Goal: Check status: Check status

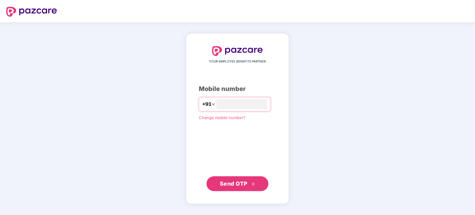
type input "**********"
click at [246, 185] on span "Send OTP" at bounding box center [234, 184] width 28 height 7
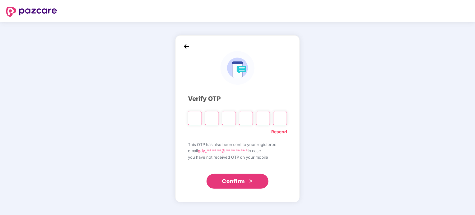
type input "*"
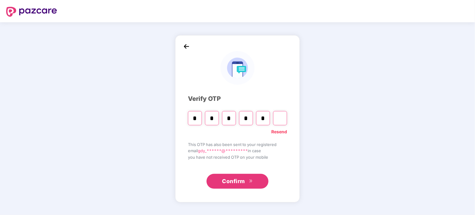
type input "*"
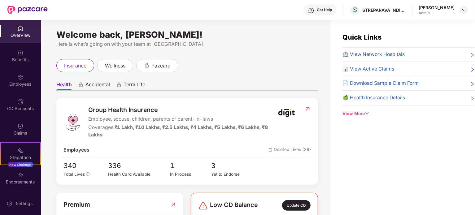
click at [464, 11] on img at bounding box center [463, 9] width 5 height 5
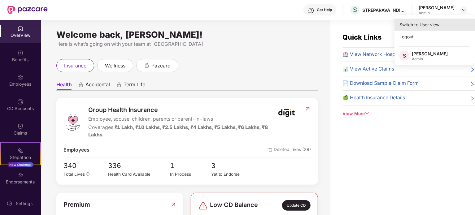
click at [420, 29] on div "Switch to User view" at bounding box center [434, 25] width 81 height 12
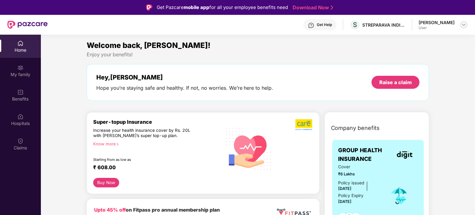
click at [463, 27] on div at bounding box center [463, 24] width 7 height 7
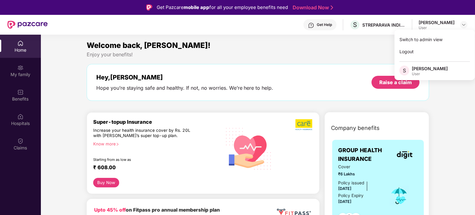
click at [240, 66] on div "Hey, [PERSON_NAME] you’re staying safe and healthy. If not, no worries. We’re h…" at bounding box center [258, 82] width 343 height 37
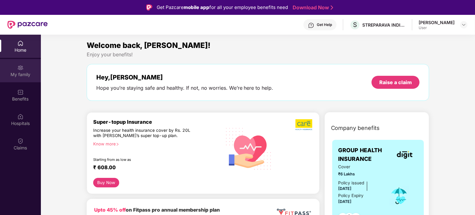
click at [11, 72] on div "My family" at bounding box center [20, 75] width 41 height 6
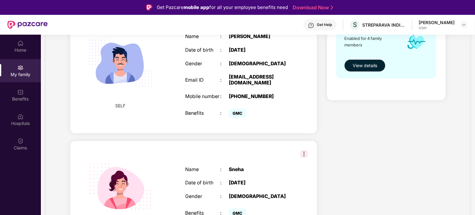
scroll to position [198, 0]
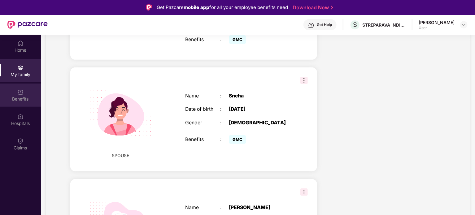
click at [16, 99] on div "Benefits" at bounding box center [20, 99] width 41 height 6
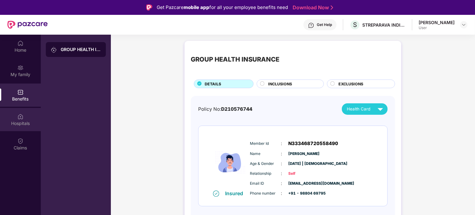
click at [20, 122] on div "Hospitals" at bounding box center [20, 123] width 41 height 6
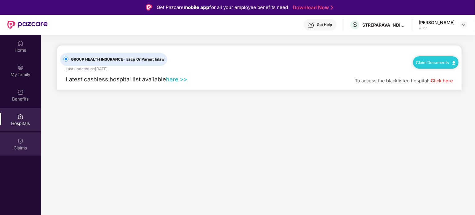
click at [25, 147] on div "Claims" at bounding box center [20, 148] width 41 height 6
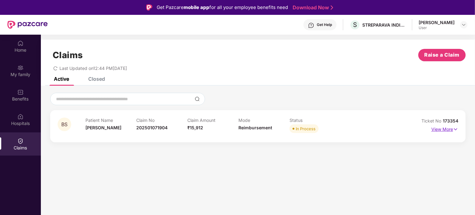
click at [451, 131] on p "View More" at bounding box center [444, 128] width 27 height 8
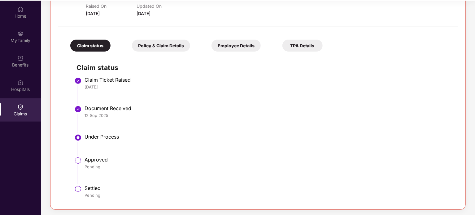
scroll to position [35, 0]
click at [236, 40] on div "Employee Details" at bounding box center [235, 45] width 49 height 12
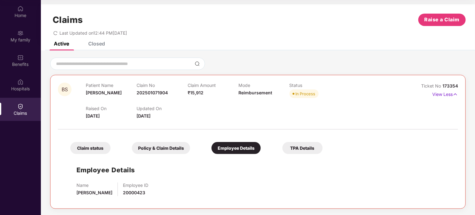
scroll to position [0, 0]
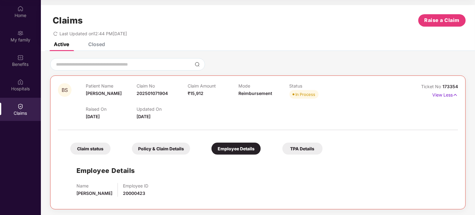
click at [157, 148] on div "Policy & Claim Details" at bounding box center [161, 149] width 58 height 12
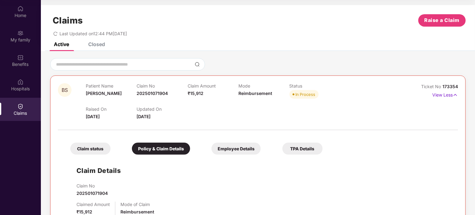
click at [103, 147] on div "Claim status" at bounding box center [90, 149] width 40 height 12
